Goal: Find specific page/section: Find specific page/section

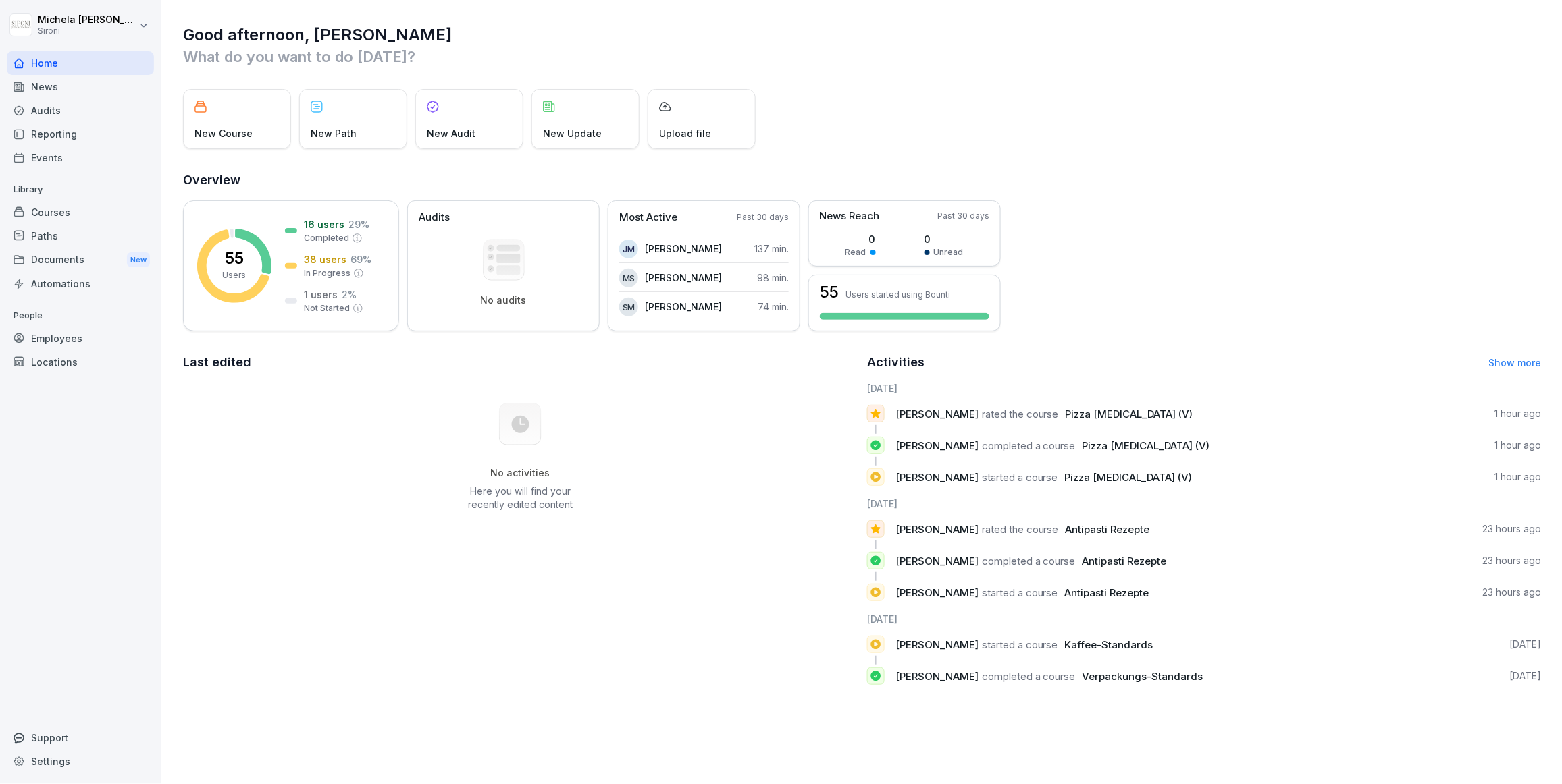
click at [60, 210] on div "Courses" at bounding box center [80, 212] width 147 height 24
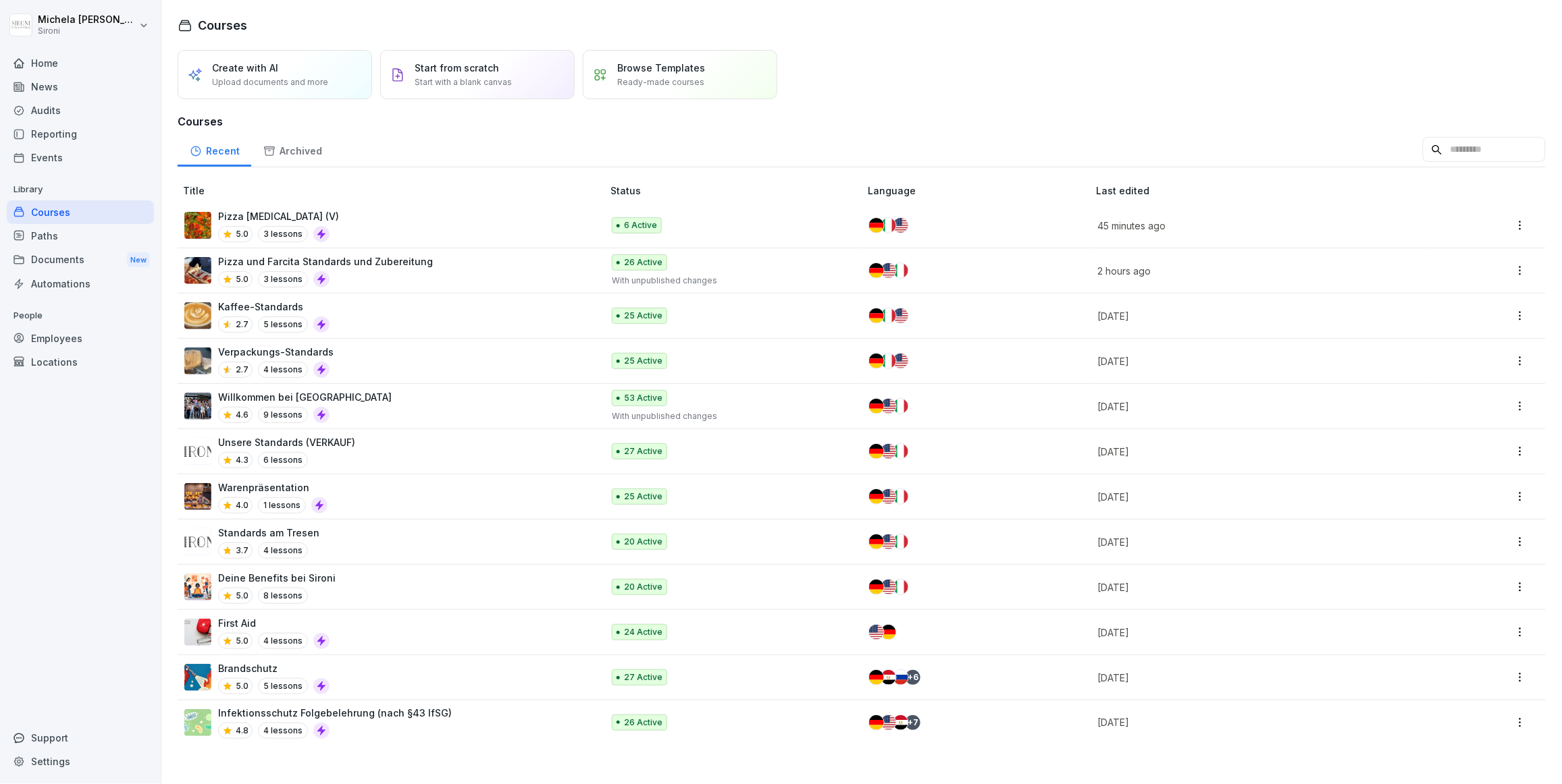
click at [468, 222] on div "Pizza [MEDICAL_DATA] (V) 5.0 3 lessons" at bounding box center [387, 226] width 405 height 33
